Goal: Navigation & Orientation: Find specific page/section

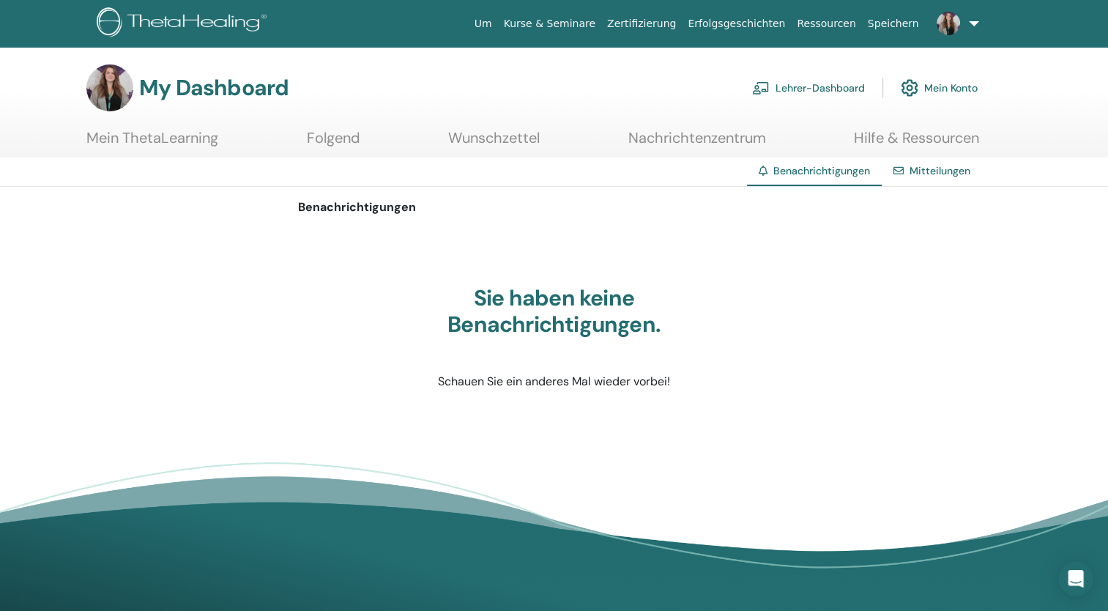
click at [946, 174] on link "Mitteilungen" at bounding box center [939, 170] width 61 height 13
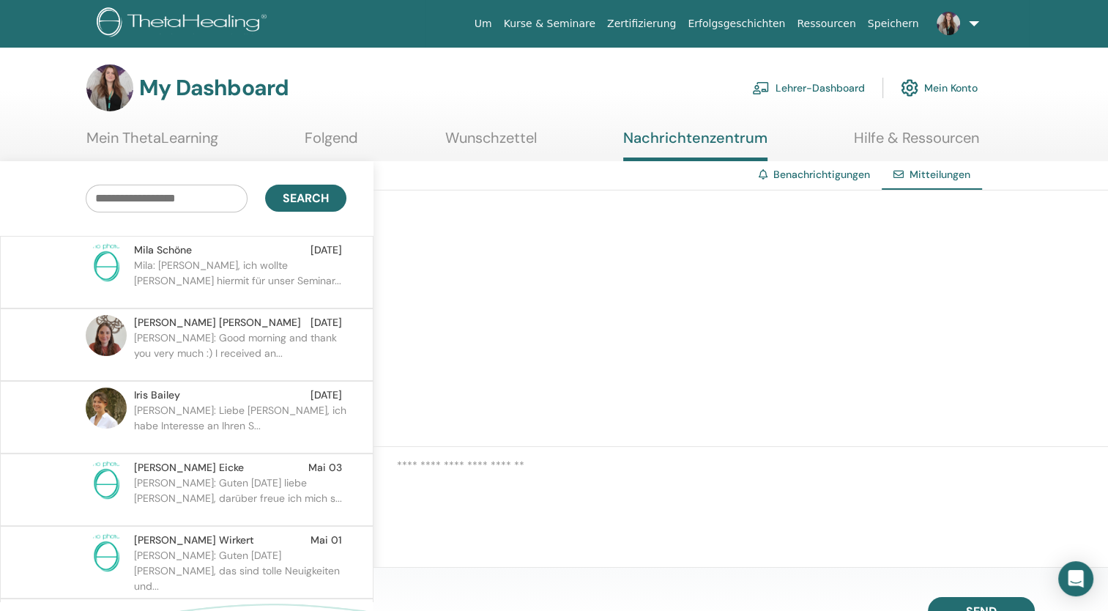
click at [833, 176] on link "Benachrichtigungen" at bounding box center [821, 174] width 97 height 13
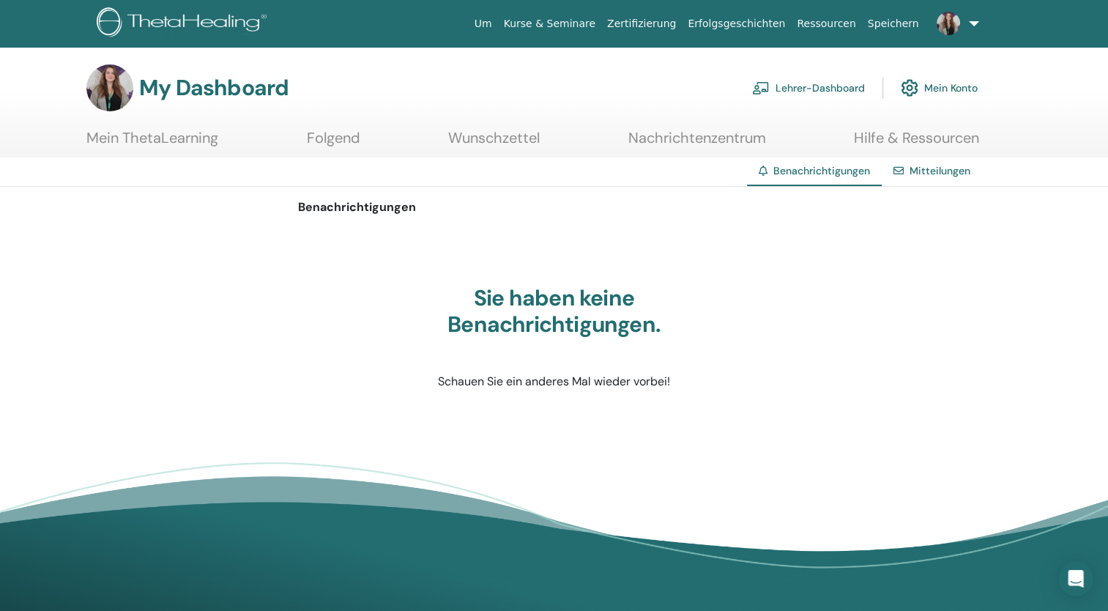
click at [825, 83] on link "Lehrer-Dashboard" at bounding box center [808, 88] width 113 height 32
